Goal: Information Seeking & Learning: Learn about a topic

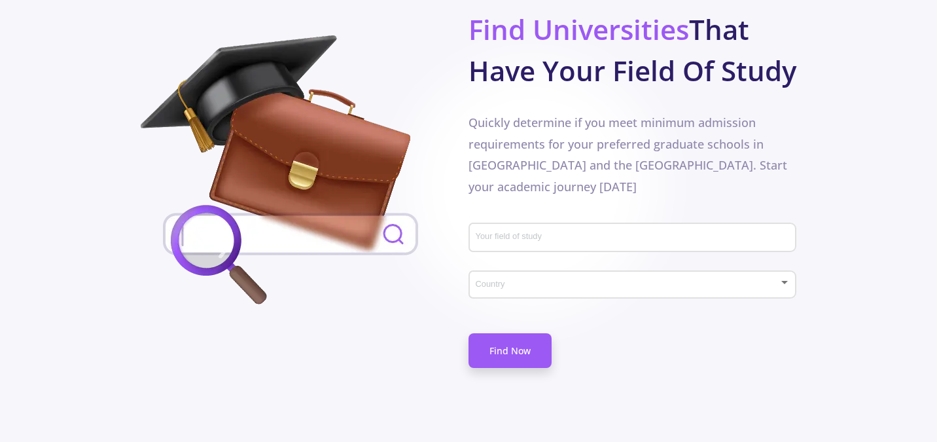
scroll to position [753, 0]
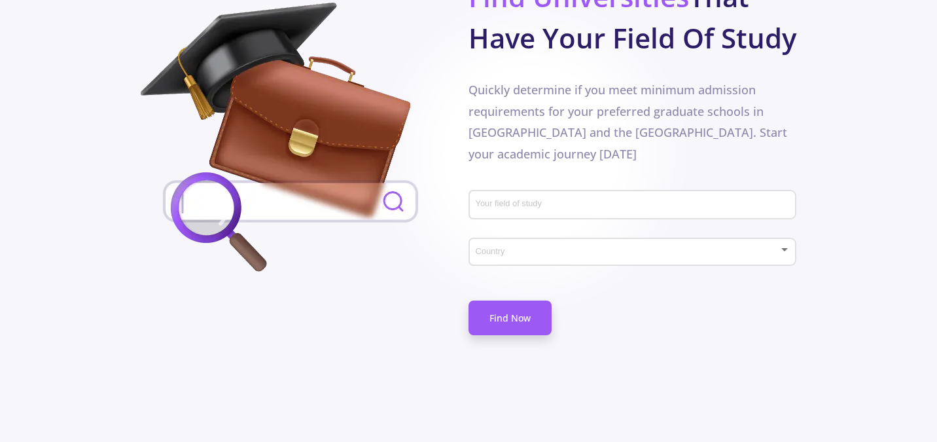
click at [522, 200] on input "Your field of study" at bounding box center [634, 206] width 319 height 12
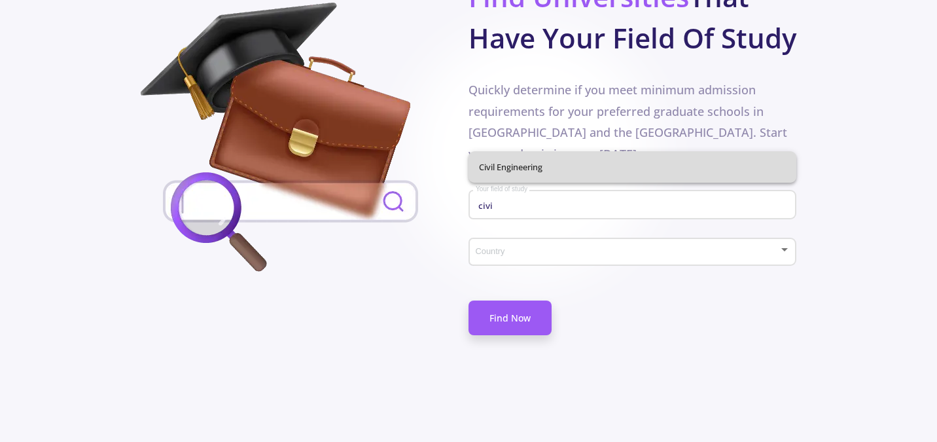
click at [528, 156] on span "Civil Engineering" at bounding box center [632, 166] width 307 height 31
type input "Civil Engineering"
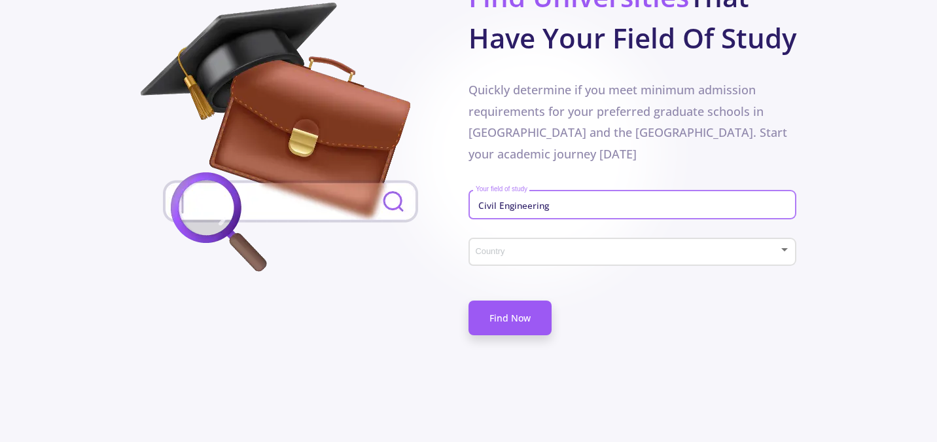
click at [530, 233] on div "Country" at bounding box center [633, 249] width 316 height 33
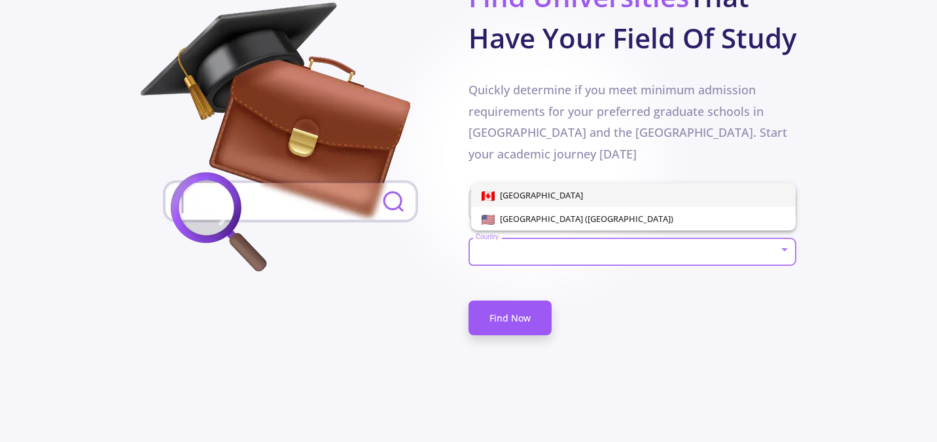
click at [528, 173] on div "[GEOGRAPHIC_DATA] [GEOGRAPHIC_DATA] ([GEOGRAPHIC_DATA])" at bounding box center [623, 201] width 316 height 57
click at [532, 216] on span "[GEOGRAPHIC_DATA] ([GEOGRAPHIC_DATA])" at bounding box center [584, 219] width 179 height 12
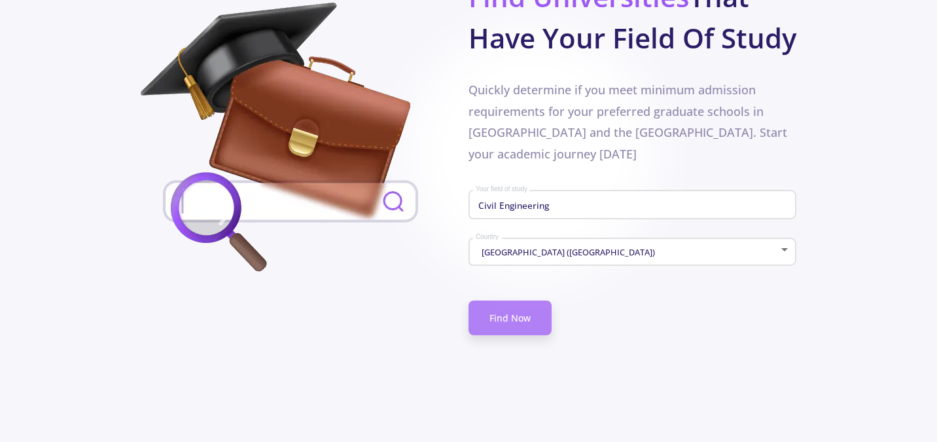
click at [524, 300] on link "Find Now" at bounding box center [510, 317] width 83 height 35
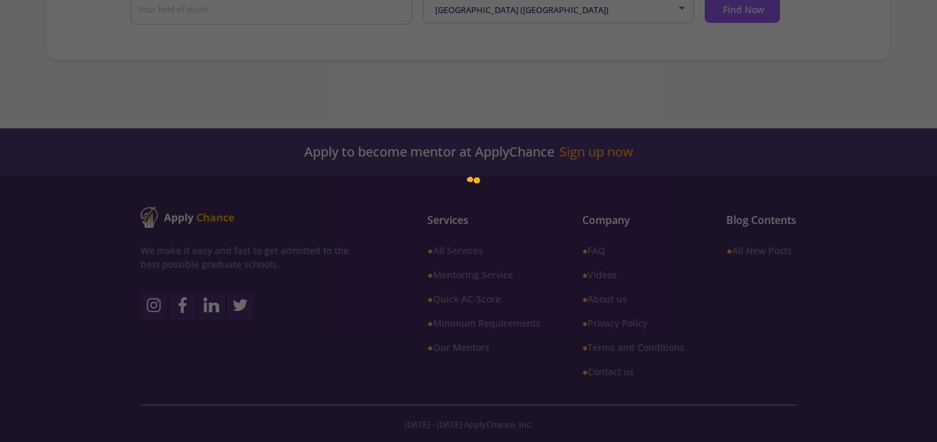
scroll to position [314, 0]
type input "Civil Engineering"
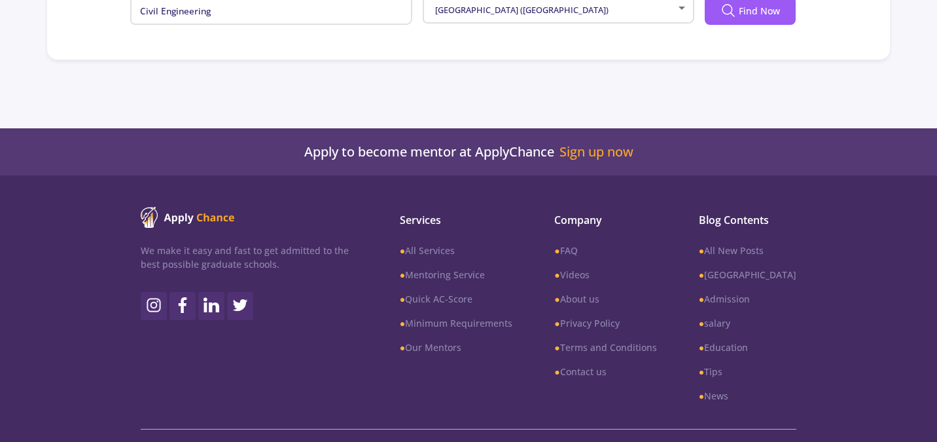
scroll to position [338, 0]
